Goal: Find specific page/section: Find specific page/section

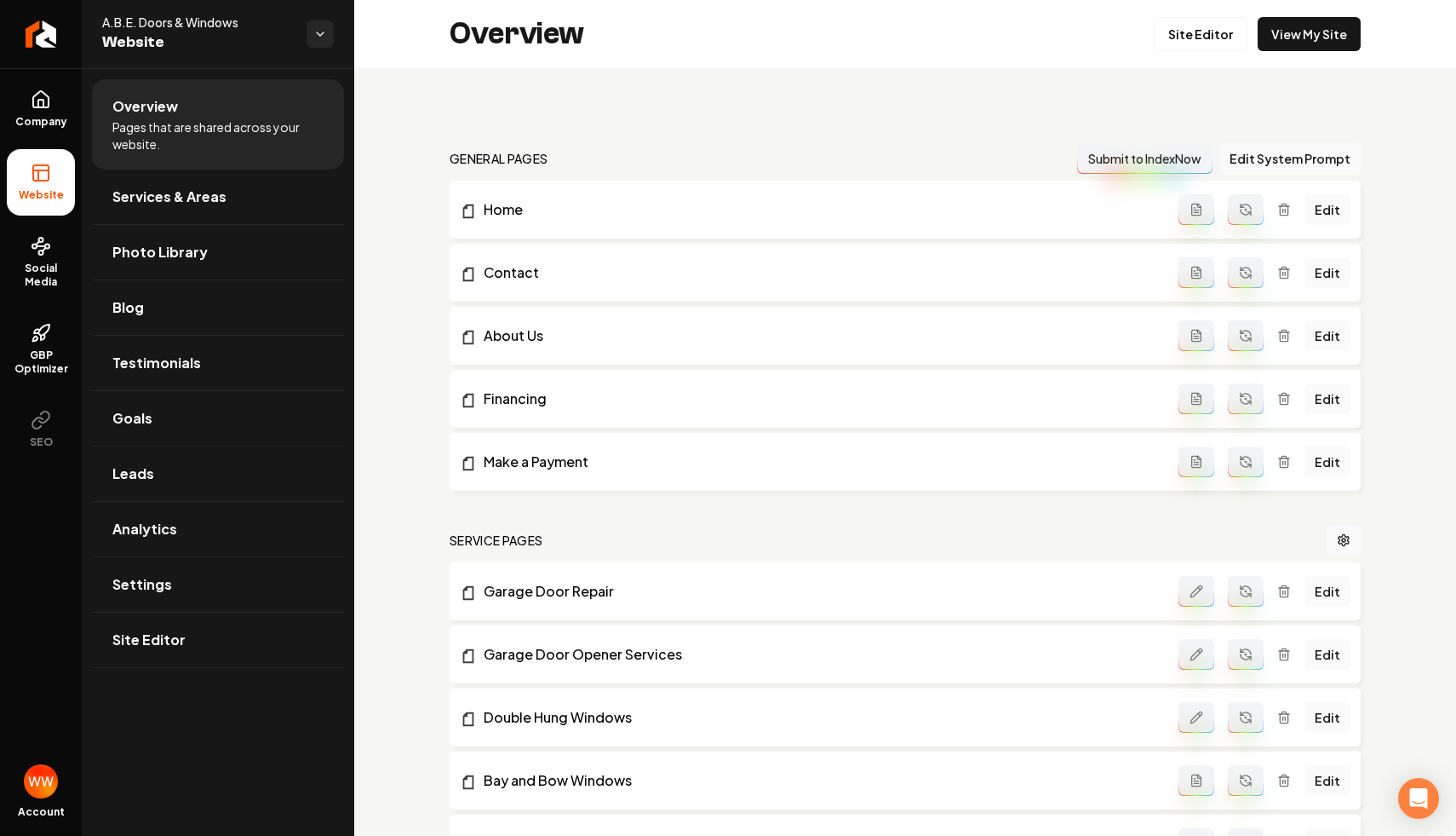
click at [734, 149] on nav "general pages Submit to IndexNow Edit System Prompt" at bounding box center [905, 158] width 911 height 30
click at [227, 309] on link "Blog" at bounding box center [217, 307] width 252 height 54
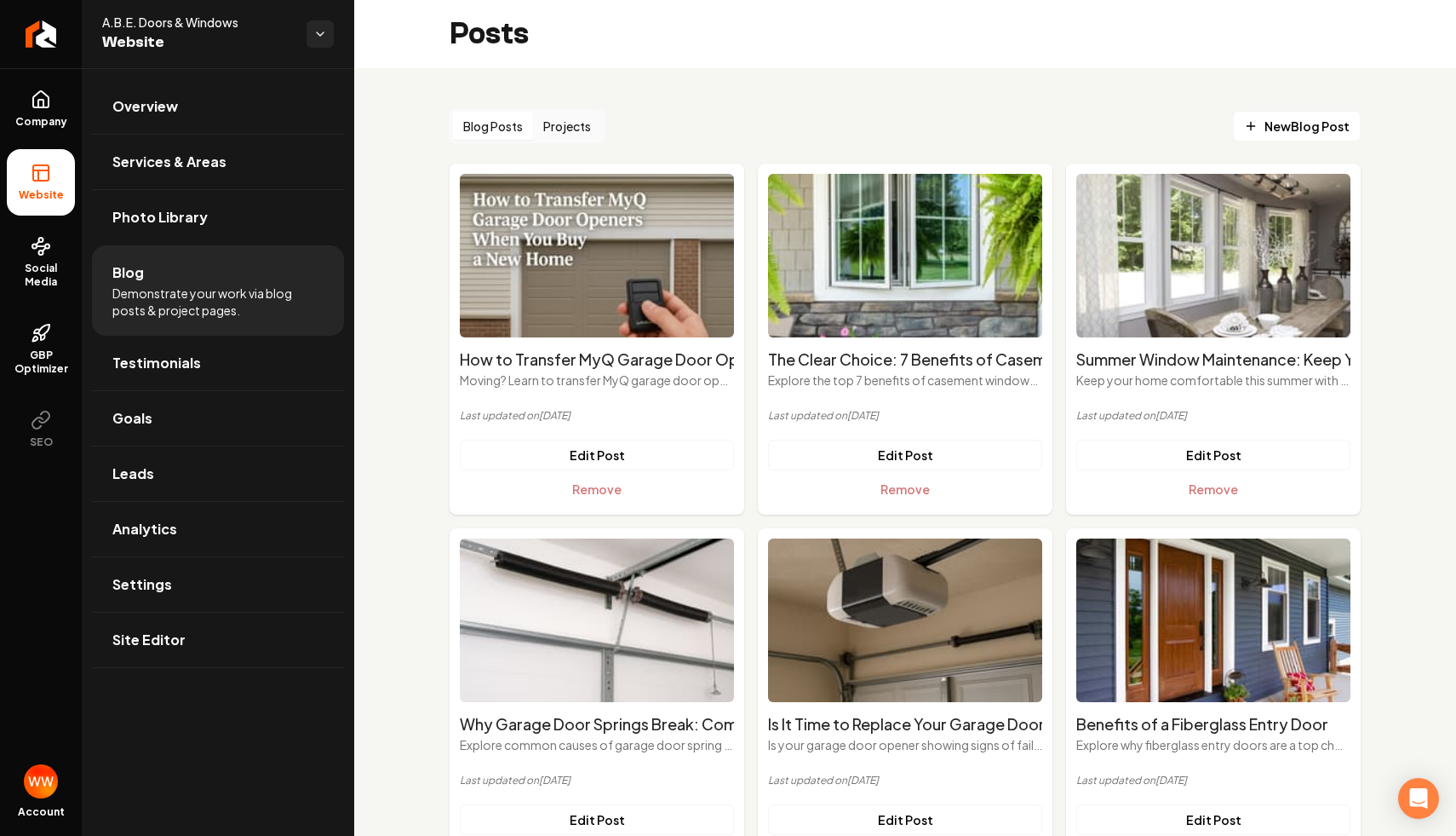
click at [550, 132] on button "Projects" at bounding box center [567, 125] width 68 height 28
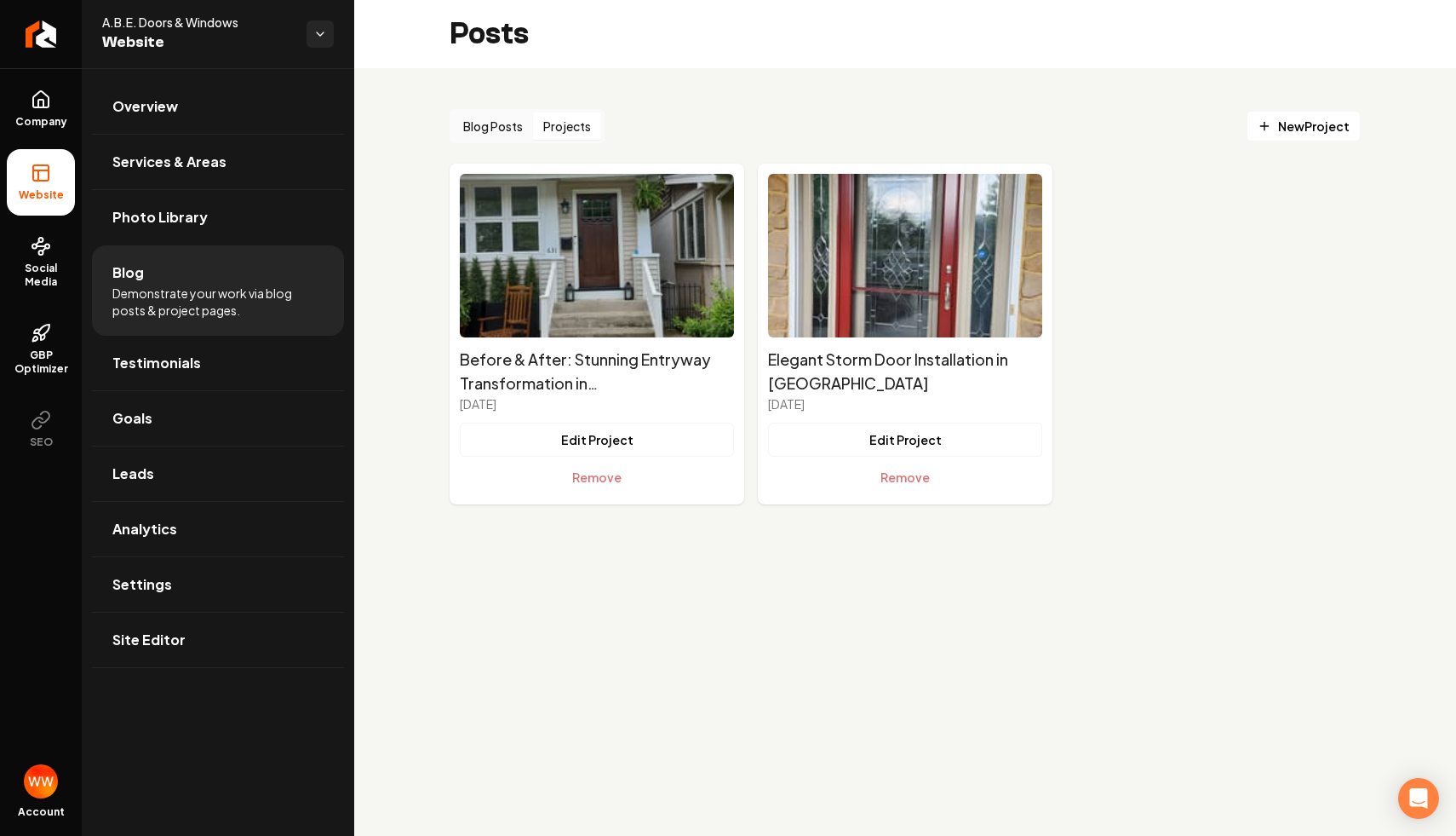
click at [499, 130] on button "Blog Posts" at bounding box center [493, 125] width 80 height 28
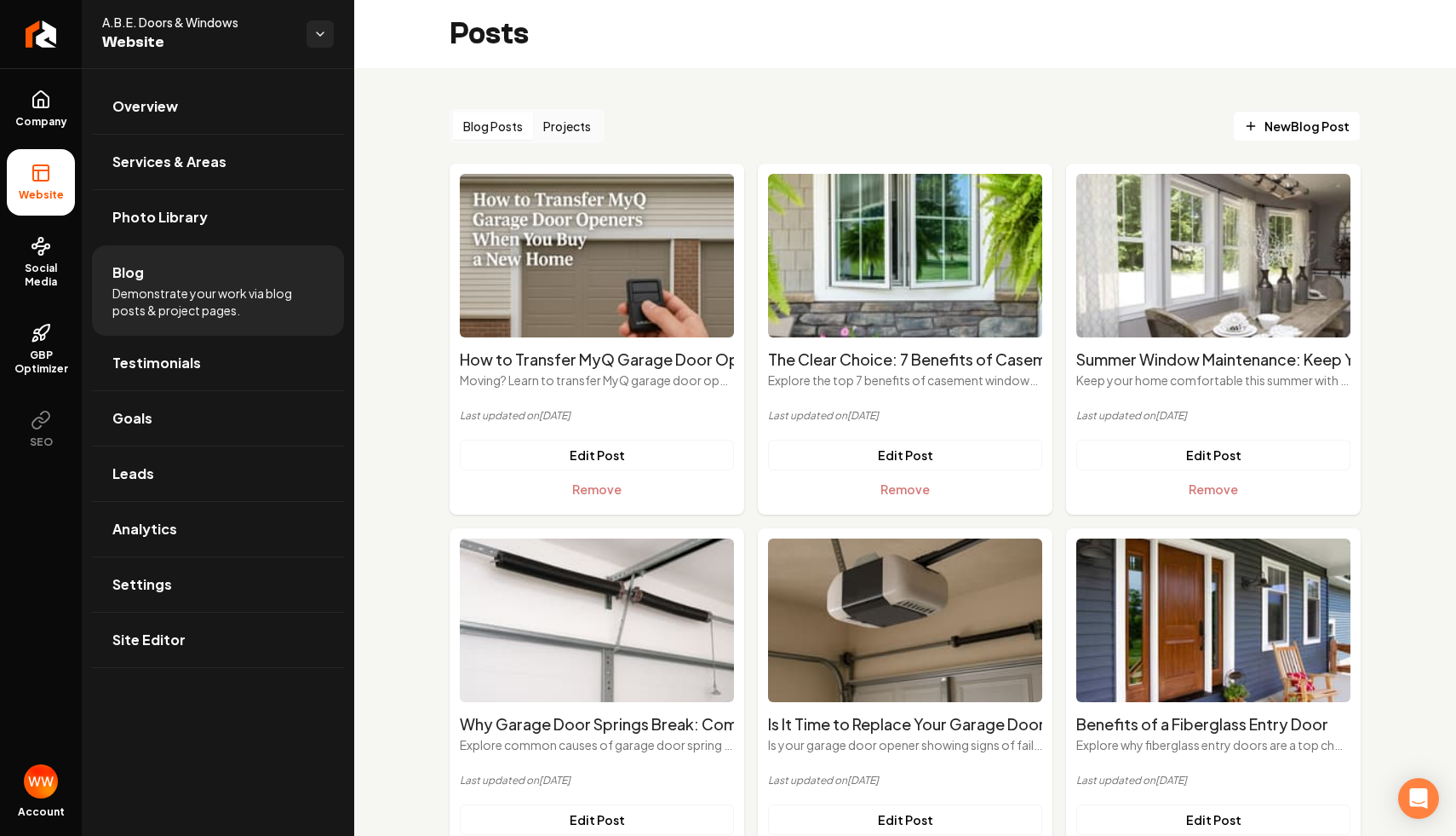
click at [574, 131] on button "Projects" at bounding box center [567, 125] width 68 height 28
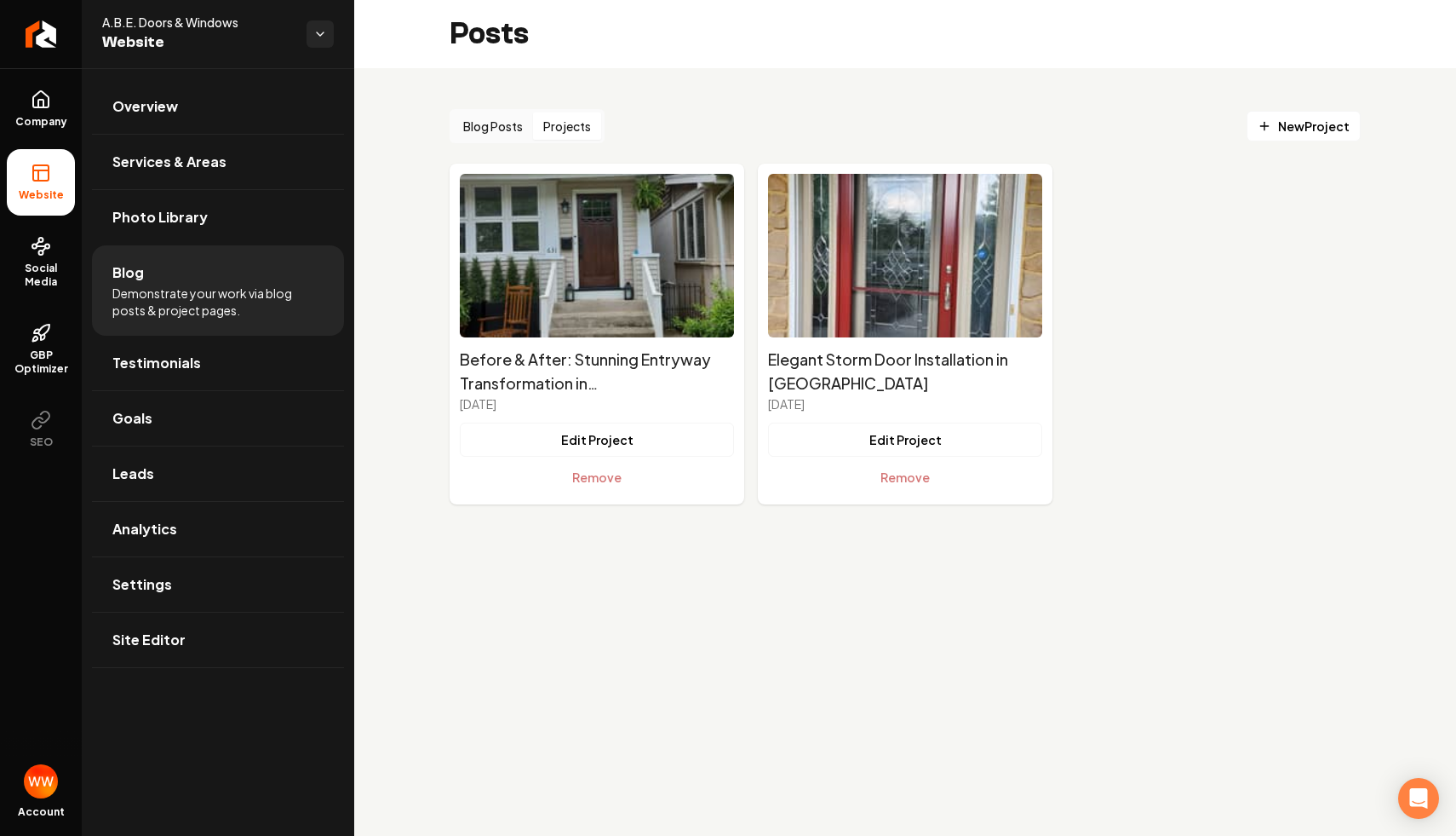
click at [495, 126] on button "Blog Posts" at bounding box center [493, 125] width 80 height 28
